Goal: Find contact information: Find contact information

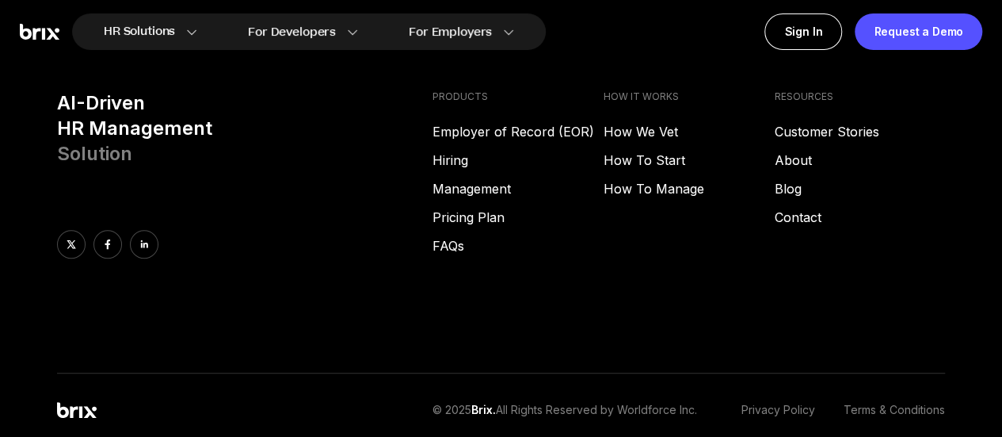
scroll to position [6376, 0]
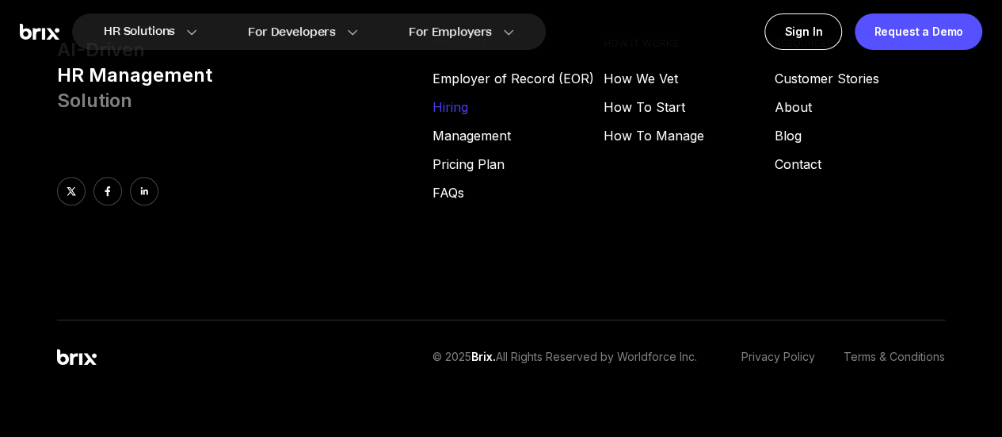
click at [460, 97] on link "Hiring" at bounding box center [518, 106] width 171 height 19
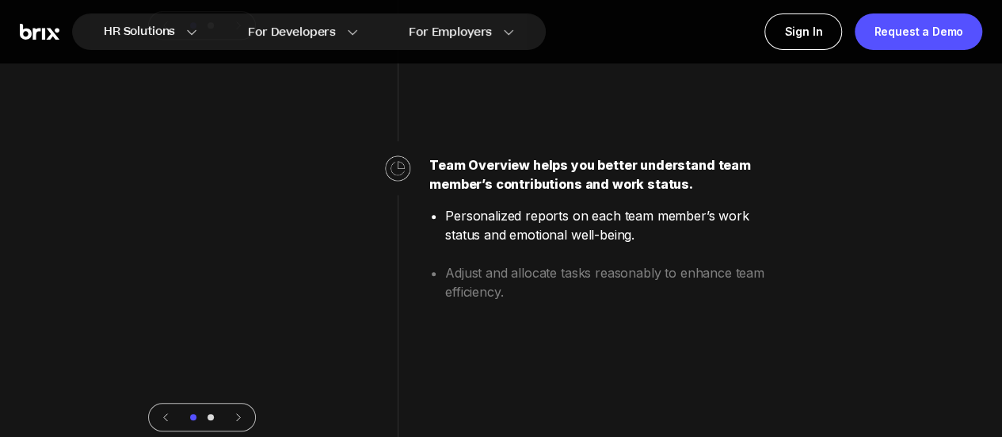
scroll to position [3524, 0]
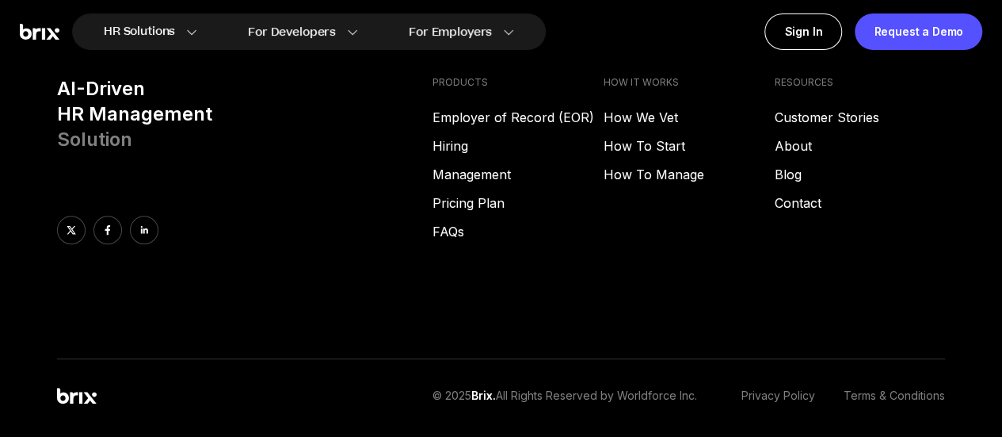
scroll to position [6339, 0]
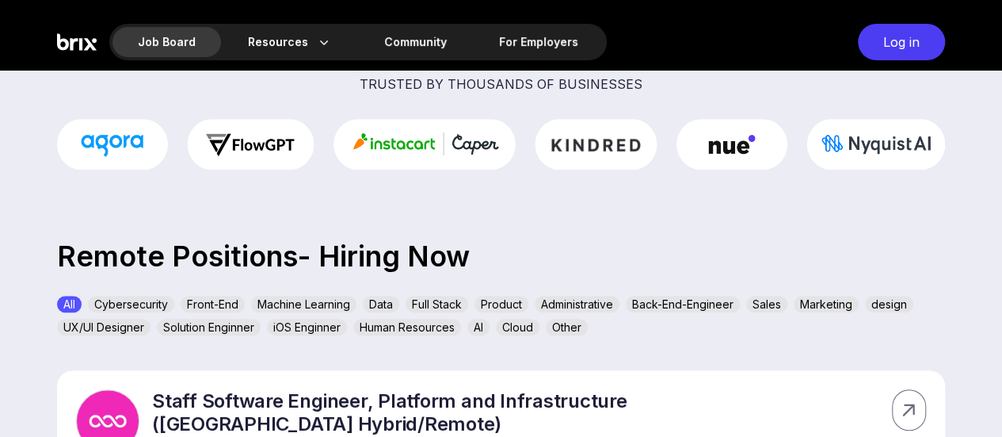
scroll to position [238, 0]
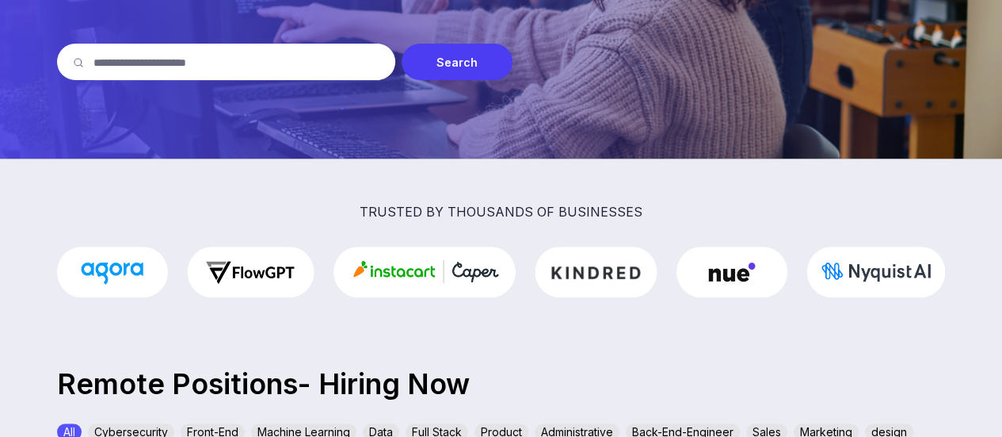
click at [292, 64] on input "text" at bounding box center [237, 62] width 286 height 36
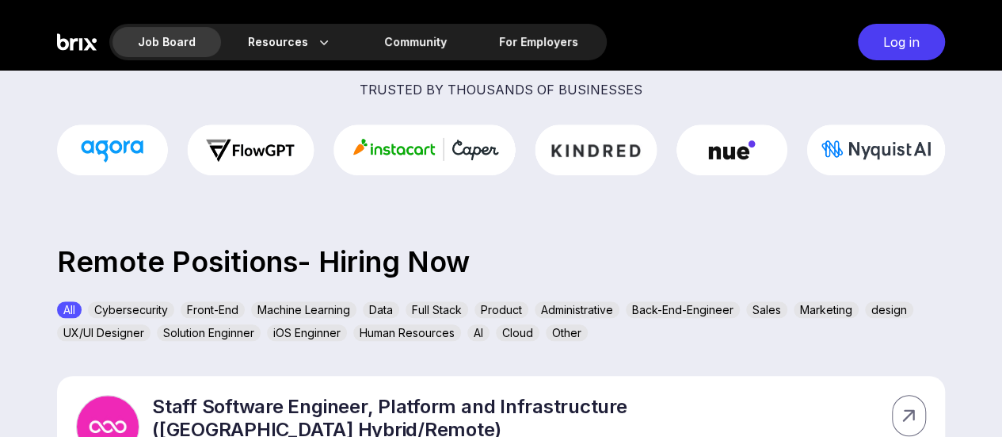
scroll to position [396, 0]
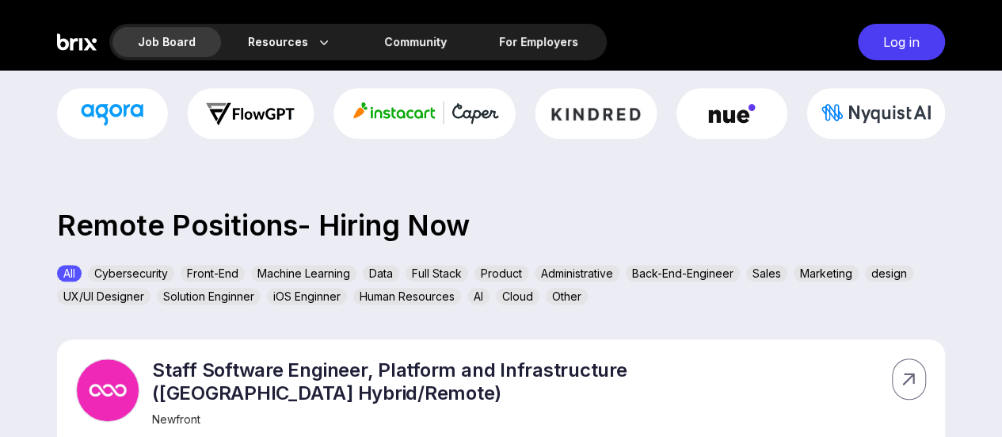
click at [578, 277] on div "Administrative" at bounding box center [577, 273] width 85 height 17
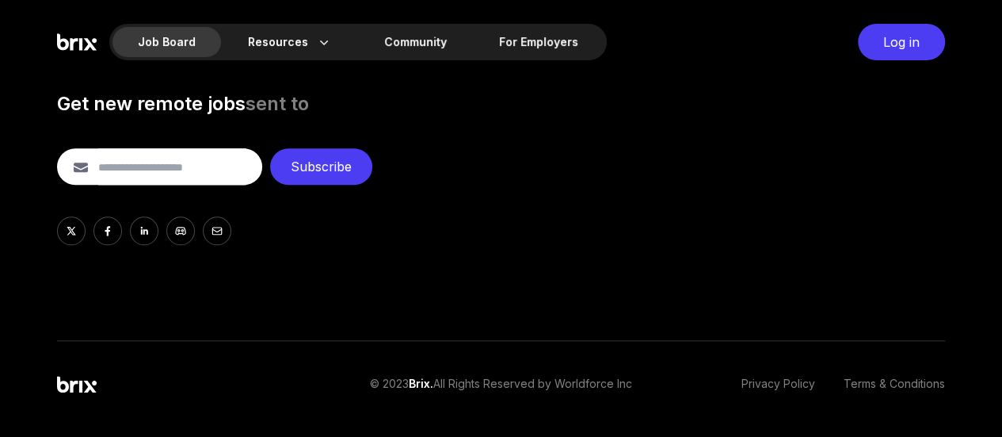
scroll to position [915, 0]
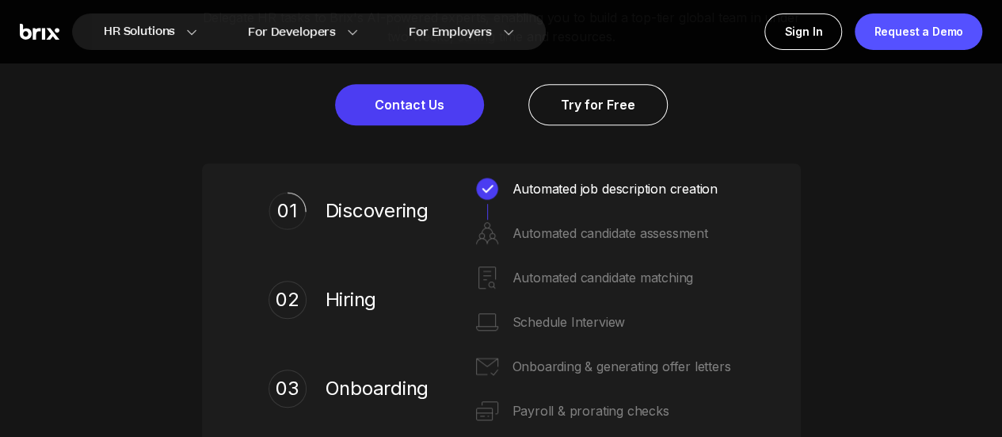
scroll to position [555, 0]
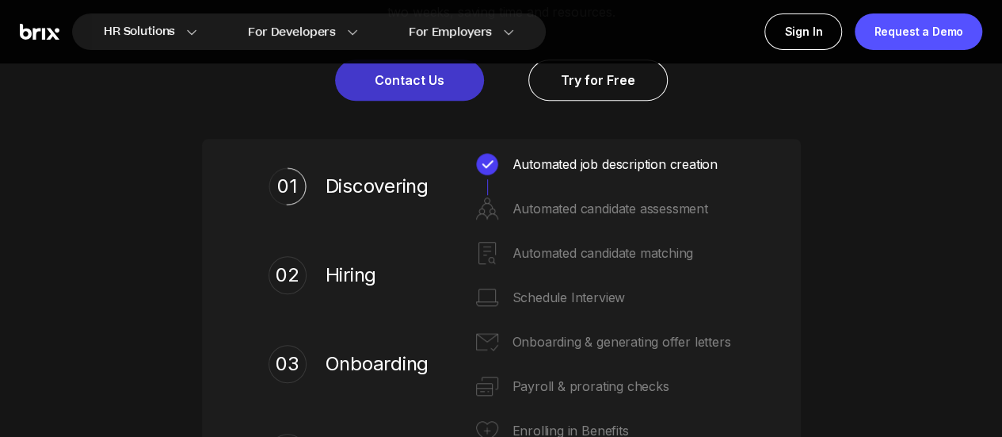
click at [437, 88] on link "Contact Us" at bounding box center [409, 79] width 149 height 41
